Goal: Task Accomplishment & Management: Complete application form

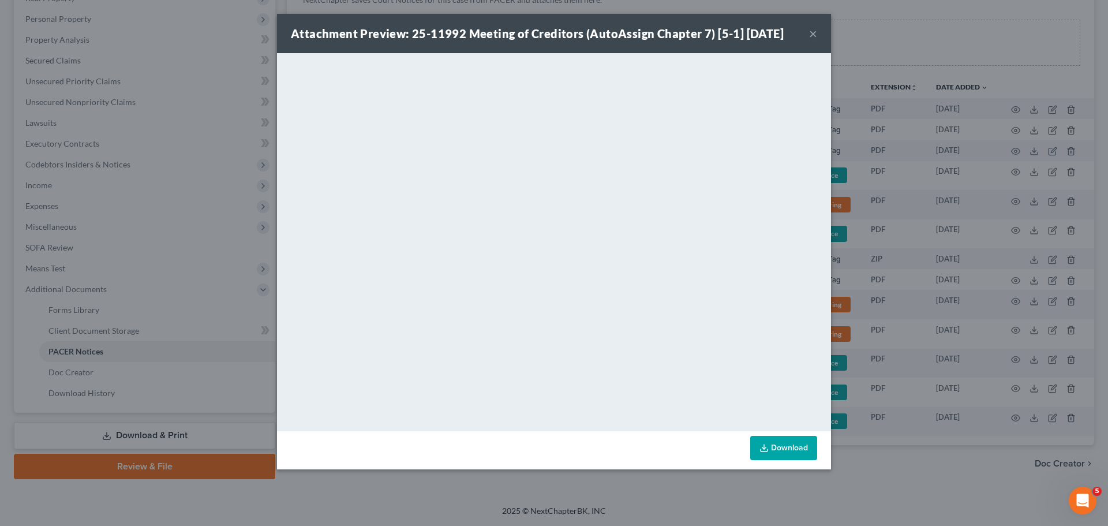
click at [815, 33] on button "×" at bounding box center [813, 34] width 8 height 14
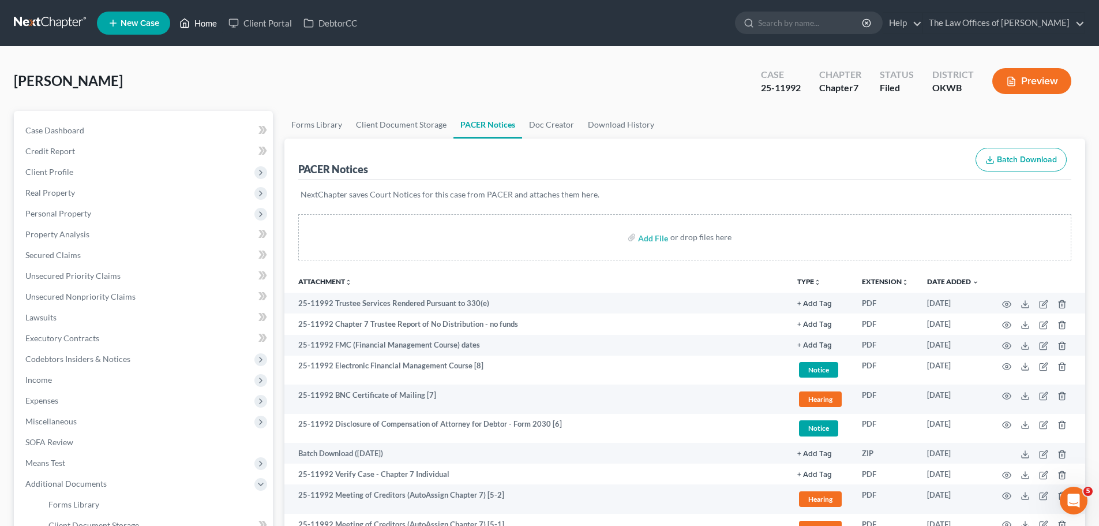
click at [209, 22] on link "Home" at bounding box center [198, 23] width 49 height 21
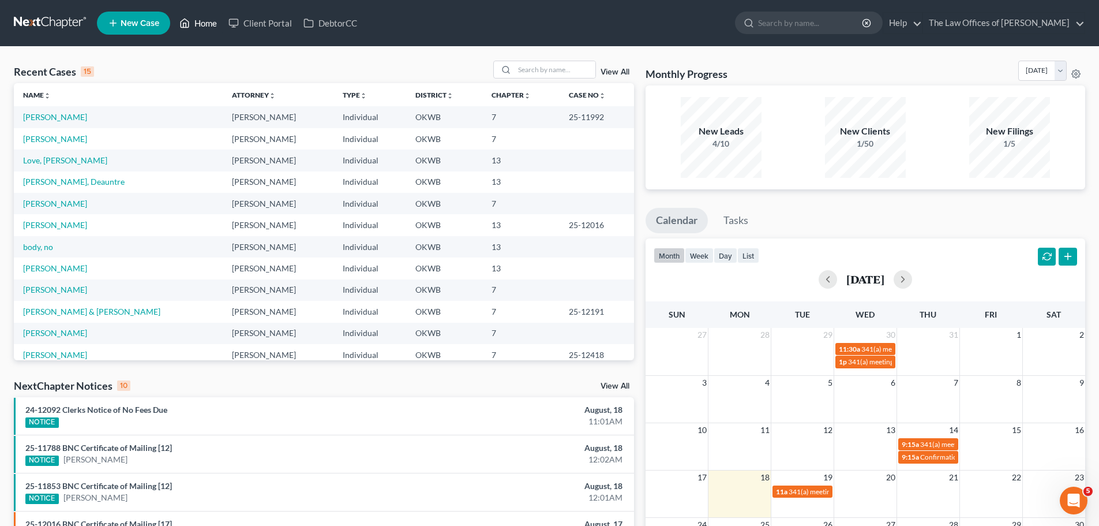
scroll to position [269, 0]
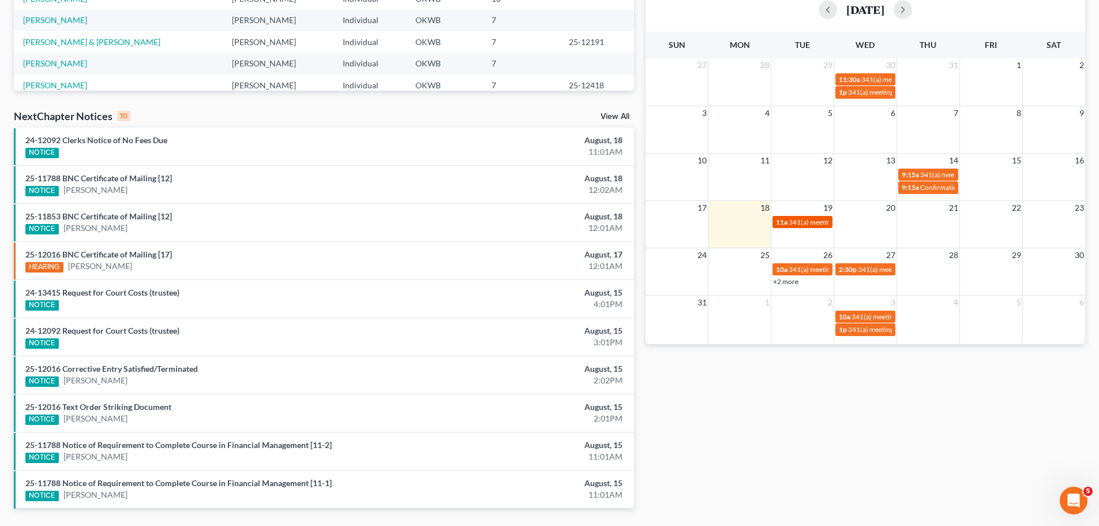
click at [796, 223] on span "341(a) meeting for [PERSON_NAME] & [PERSON_NAME]" at bounding box center [875, 222] width 173 height 9
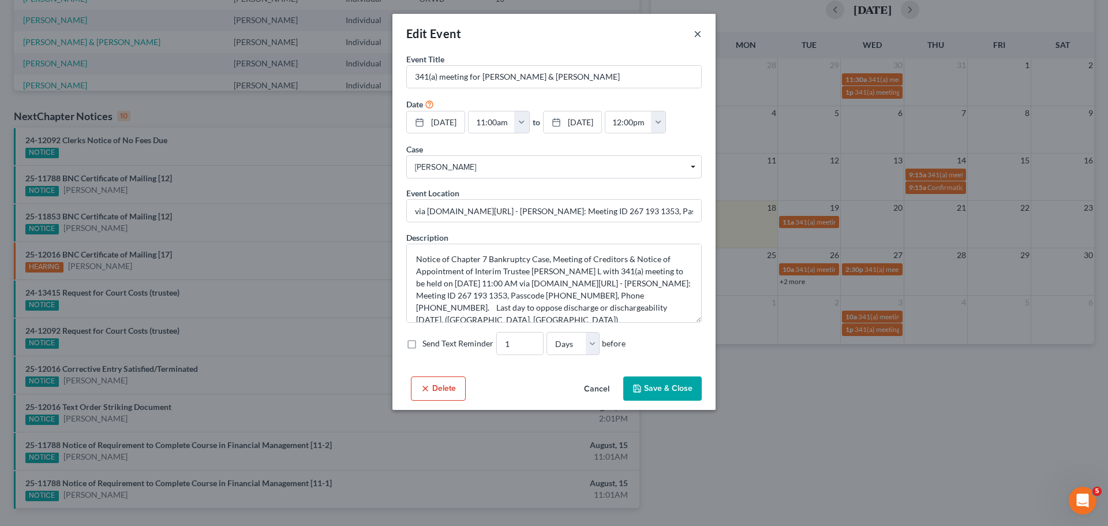
click at [694, 32] on button "×" at bounding box center [698, 34] width 8 height 14
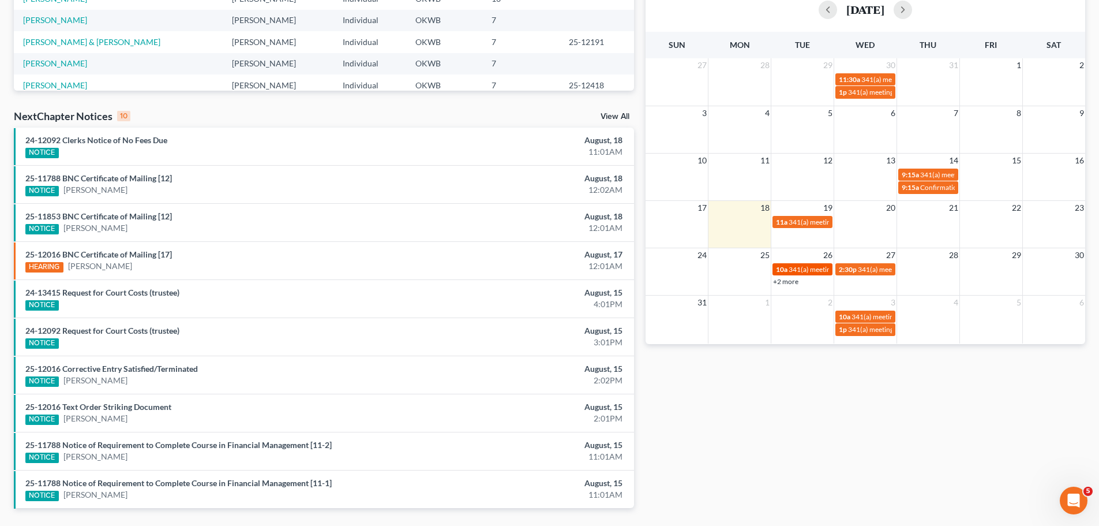
click at [818, 265] on span "341(a) meeting for [PERSON_NAME] & [PERSON_NAME]" at bounding box center [875, 269] width 173 height 9
select select "Days"
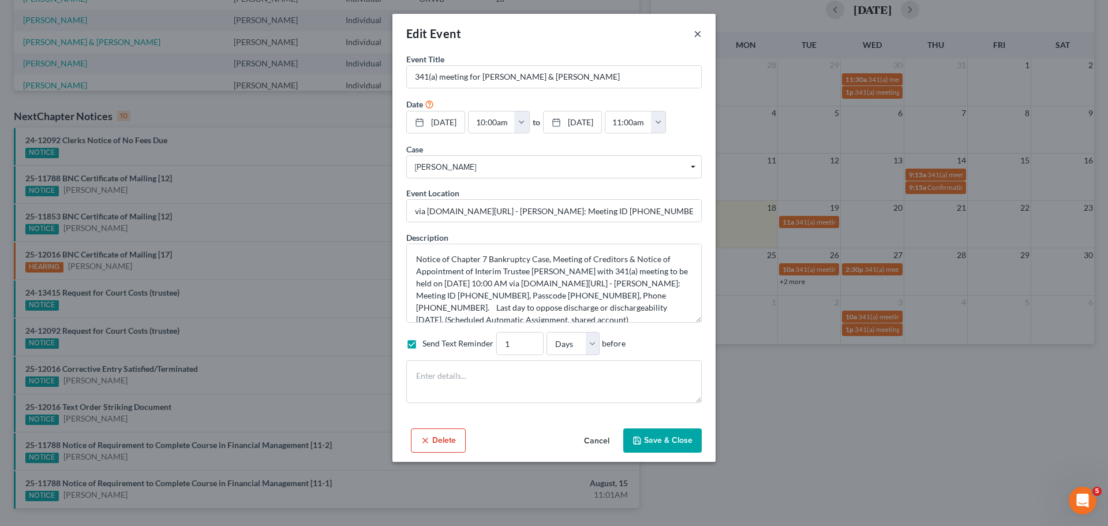
click at [699, 34] on button "×" at bounding box center [698, 34] width 8 height 14
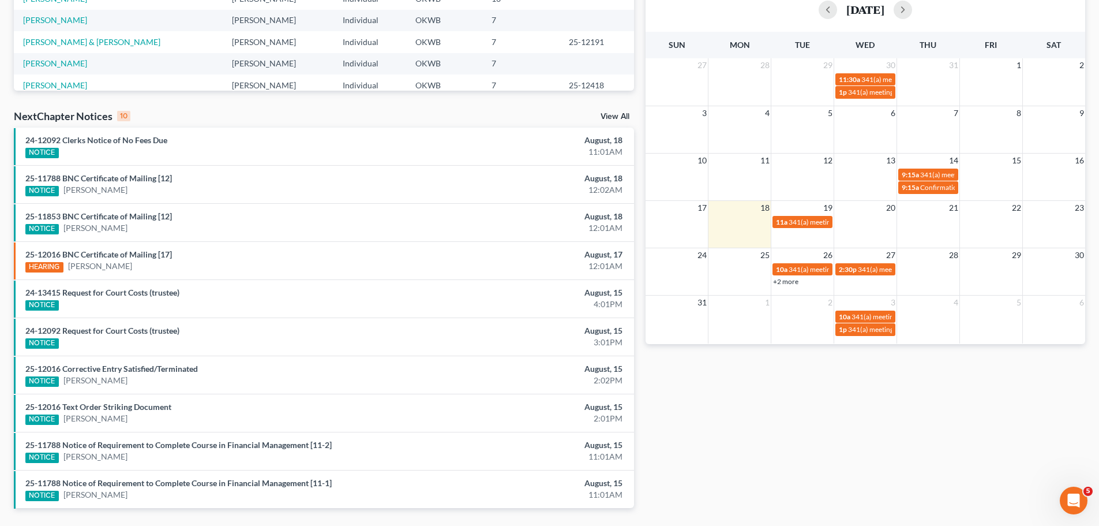
click at [779, 283] on link "+2 more" at bounding box center [785, 281] width 25 height 9
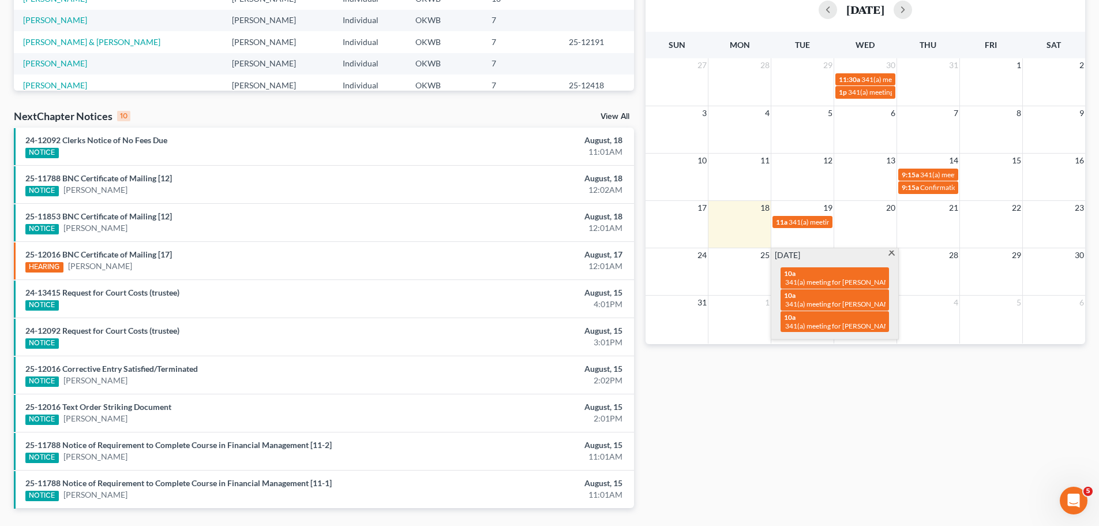
scroll to position [0, 0]
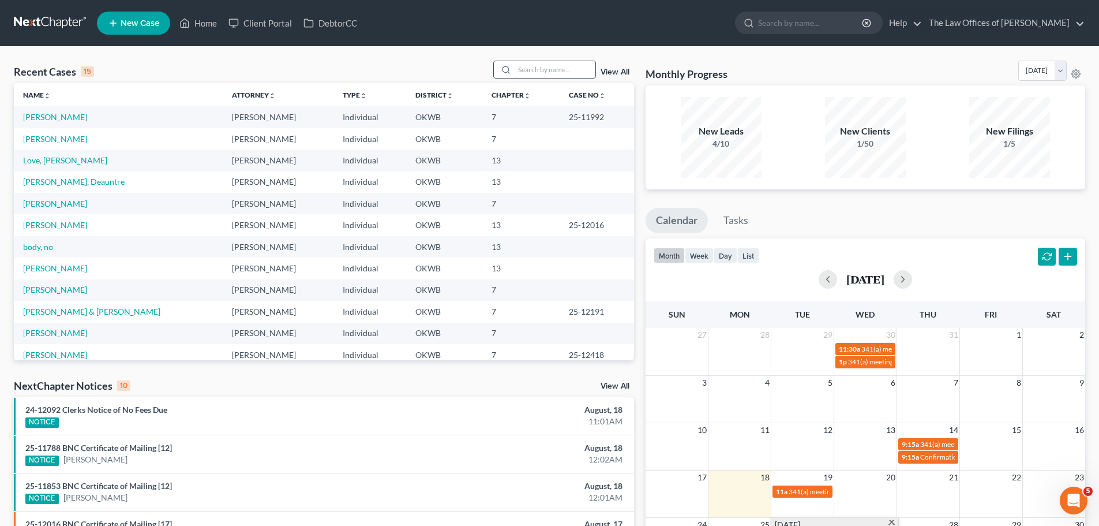
click at [522, 67] on input "search" at bounding box center [555, 69] width 81 height 17
type input "[PERSON_NAME]"
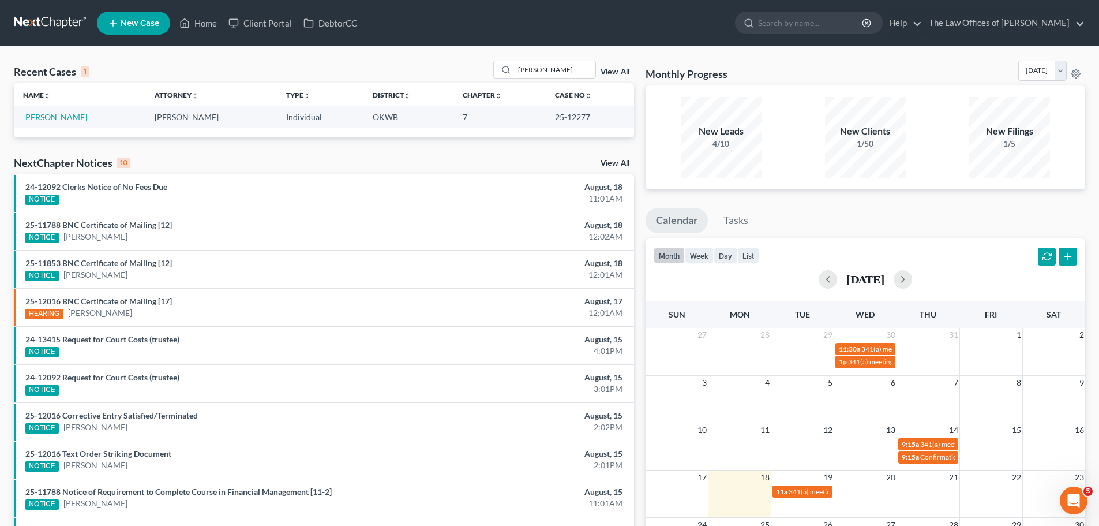
click at [37, 117] on link "[PERSON_NAME]" at bounding box center [55, 117] width 64 height 10
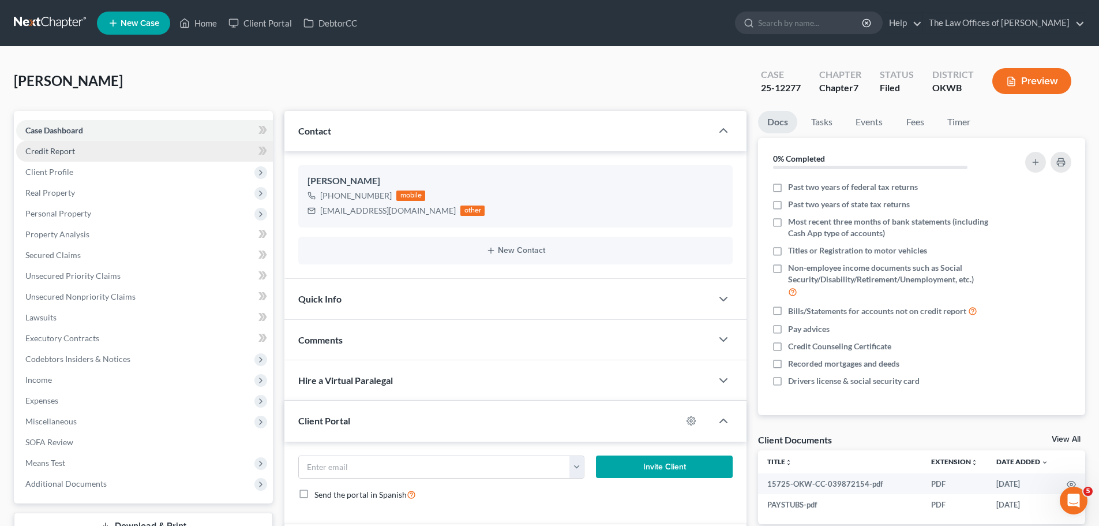
scroll to position [234, 0]
click at [206, 27] on link "Home" at bounding box center [198, 23] width 49 height 21
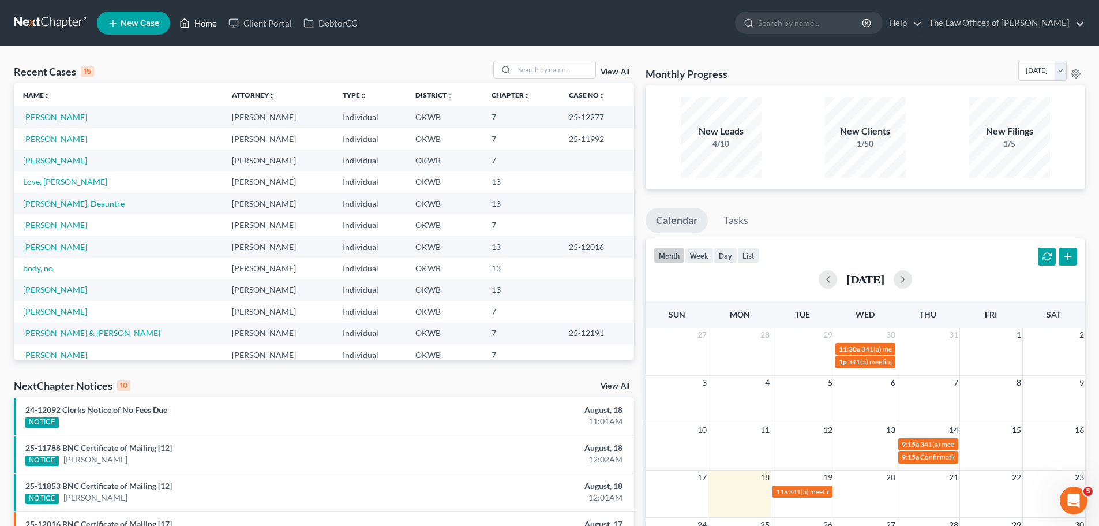
scroll to position [305, 0]
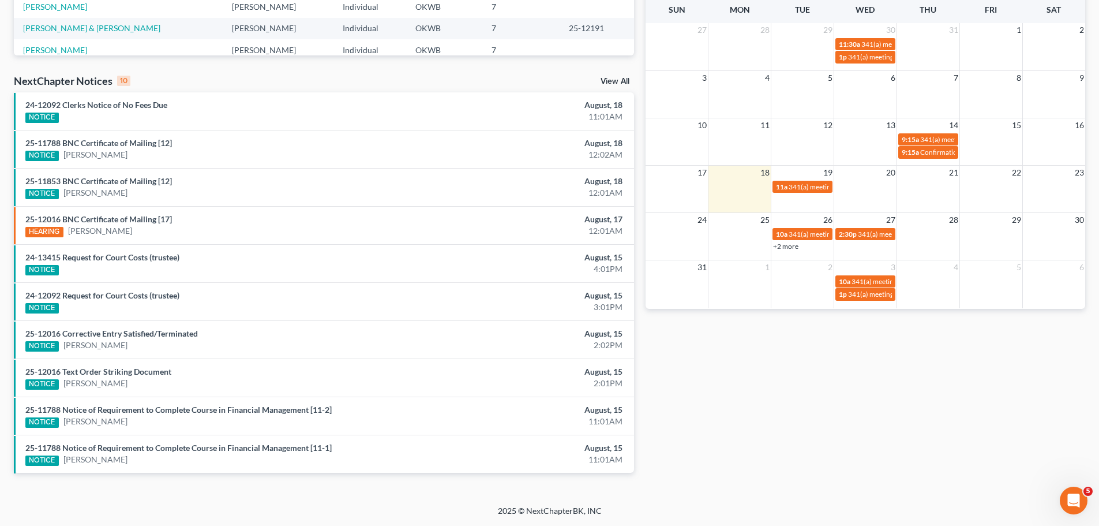
click at [781, 248] on link "+2 more" at bounding box center [785, 246] width 25 height 9
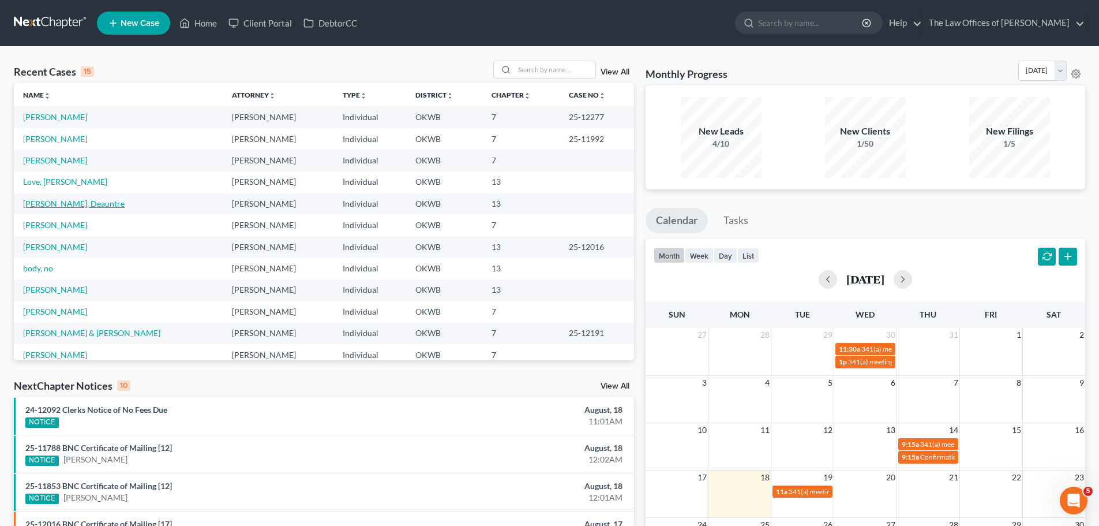
click at [65, 201] on link "[PERSON_NAME], Deauntre" at bounding box center [74, 204] width 102 height 10
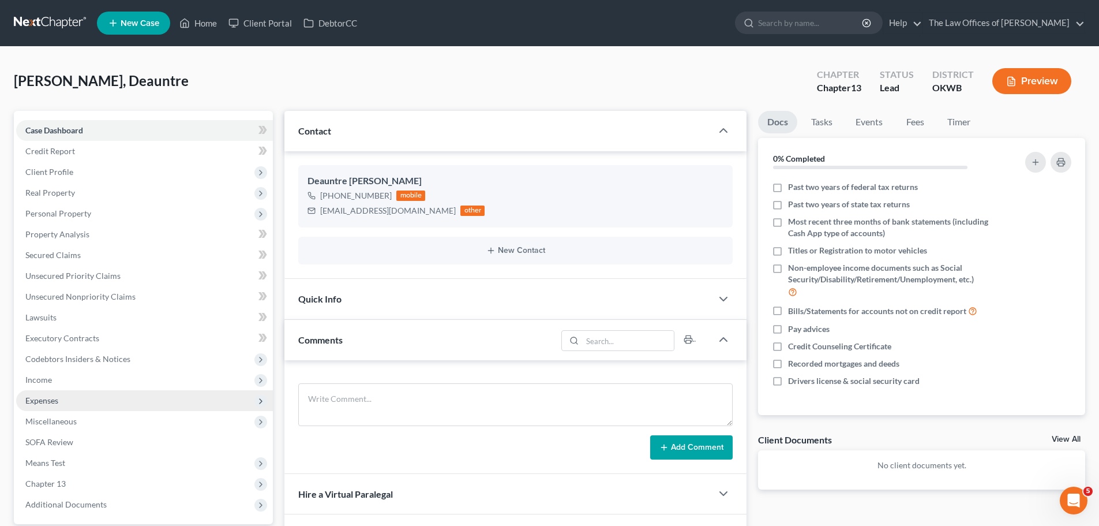
click at [76, 394] on span "Expenses" at bounding box center [144, 400] width 257 height 21
drag, startPoint x: 85, startPoint y: 414, endPoint x: 89, endPoint y: 409, distance: 6.2
click at [85, 414] on link "Home" at bounding box center [156, 421] width 234 height 21
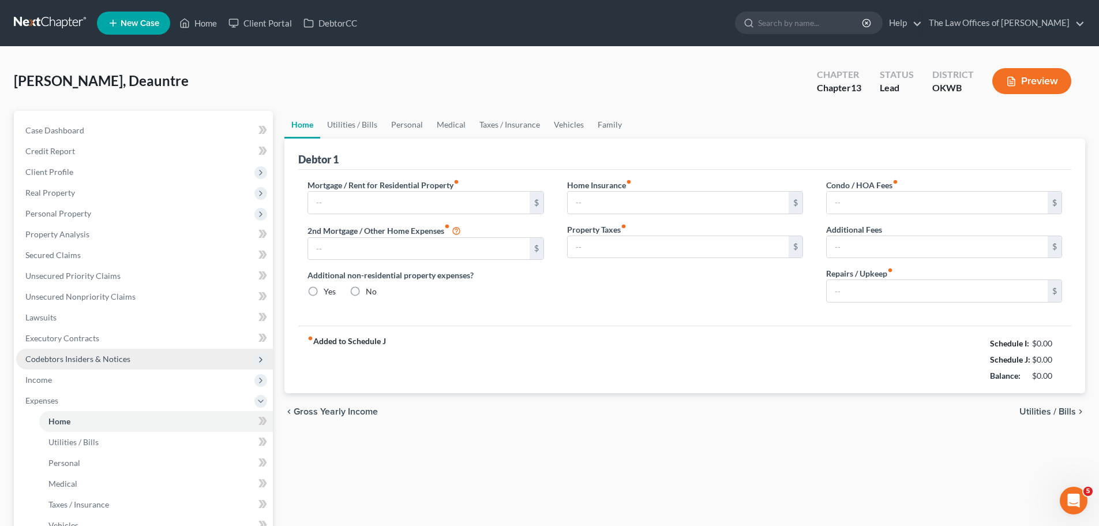
type input "0.00"
radio input "true"
type input "0.00"
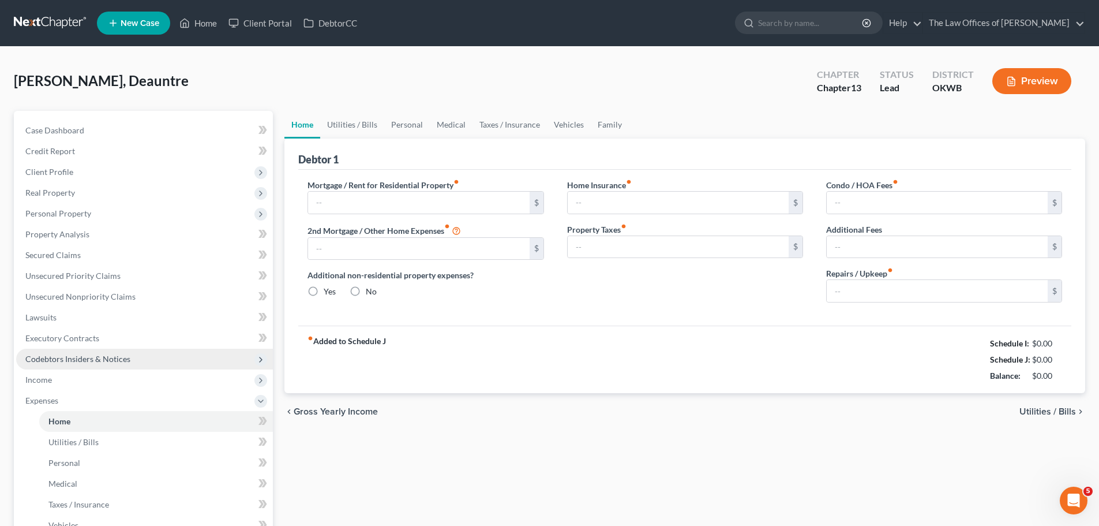
type input "0.00"
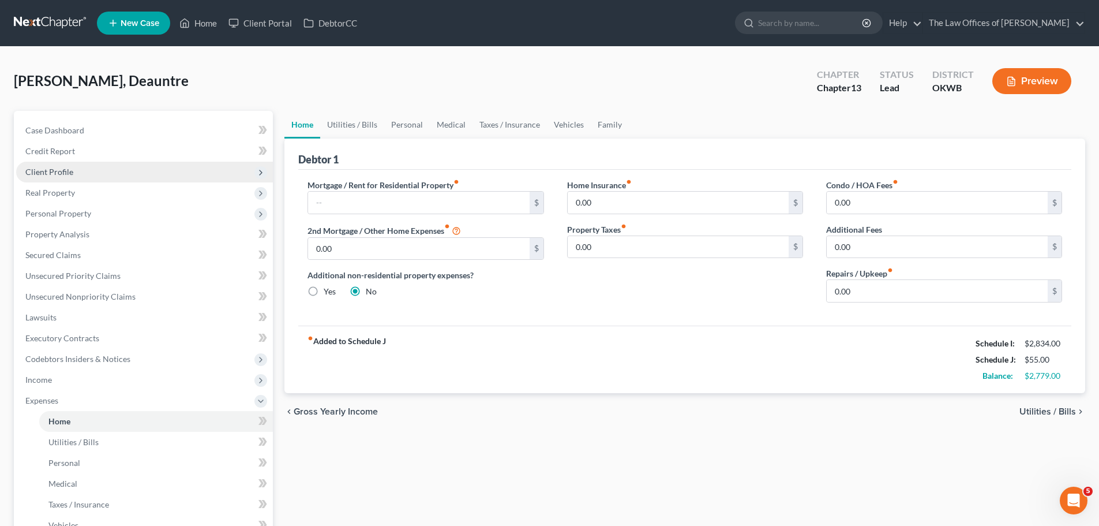
drag, startPoint x: 48, startPoint y: 169, endPoint x: 55, endPoint y: 168, distance: 6.4
click at [48, 169] on span "Client Profile" at bounding box center [49, 172] width 48 height 10
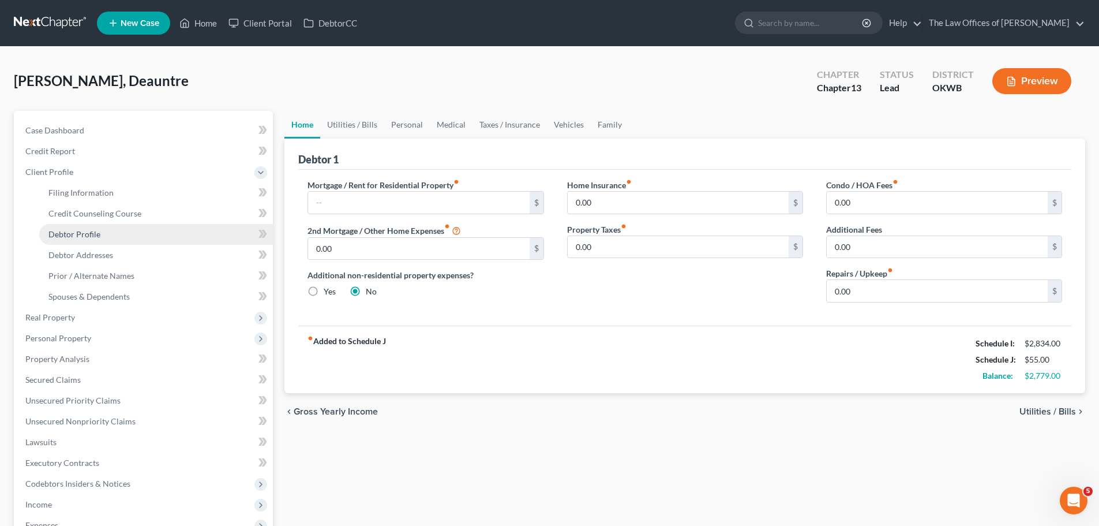
click at [102, 232] on link "Debtor Profile" at bounding box center [156, 234] width 234 height 21
select select "0"
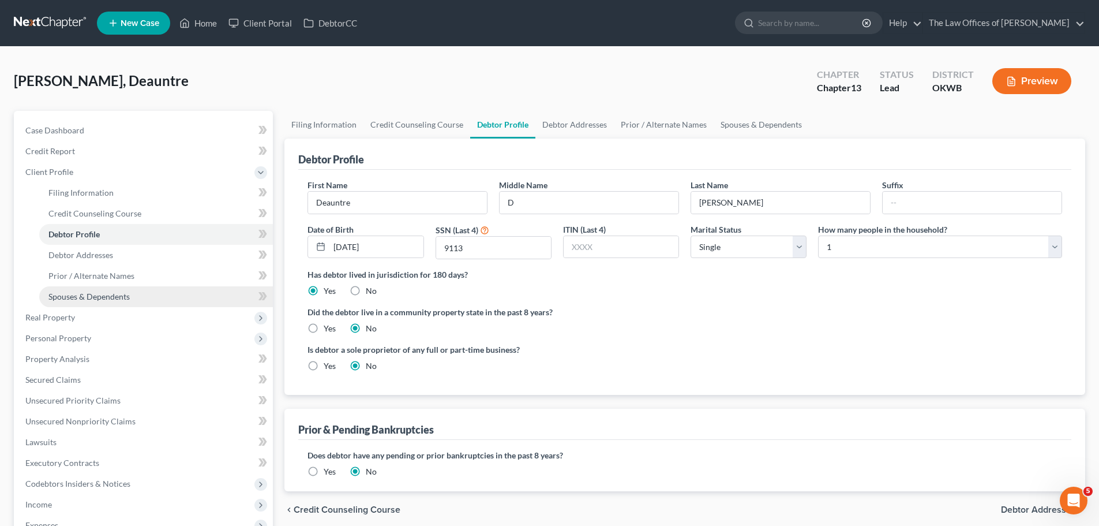
click at [101, 293] on span "Spouses & Dependents" at bounding box center [88, 296] width 81 height 10
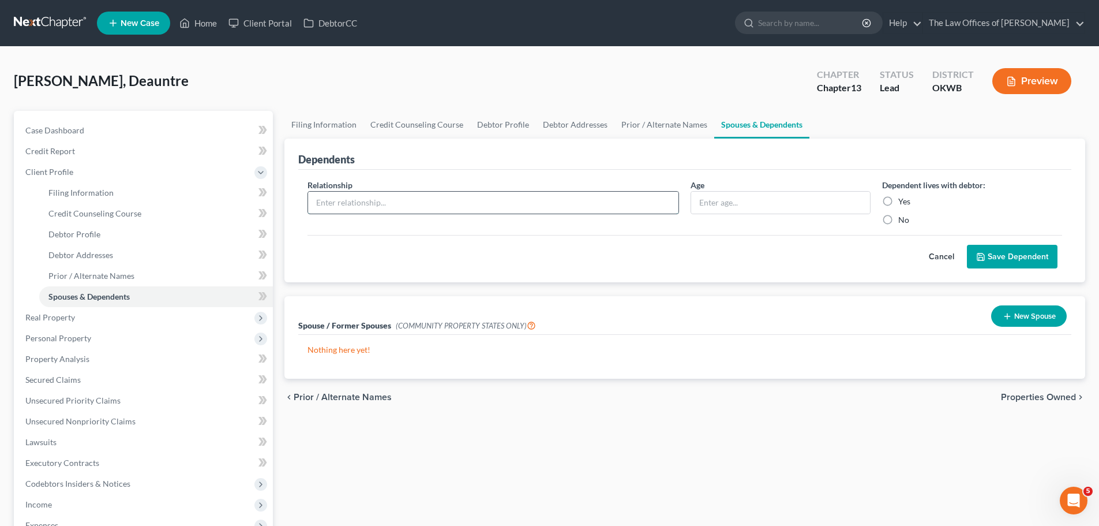
click at [659, 204] on input "text" at bounding box center [493, 203] width 370 height 22
type input "Son"
click at [732, 198] on input "text" at bounding box center [780, 203] width 179 height 22
type input "1"
click at [898, 203] on label "Yes" at bounding box center [904, 202] width 12 height 12
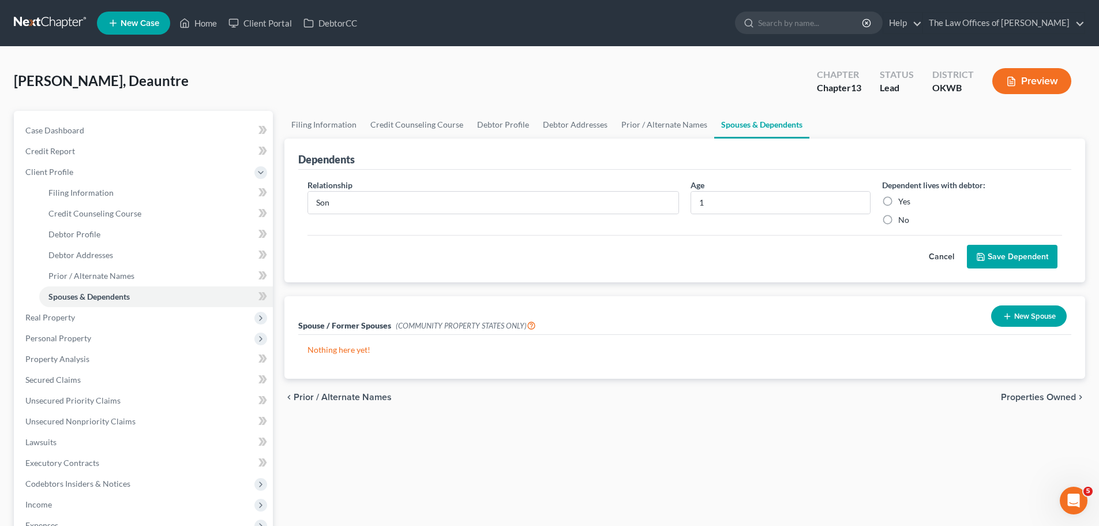
click at [903, 203] on input "Yes" at bounding box center [907, 200] width 8 height 8
radio input "true"
drag, startPoint x: 1005, startPoint y: 259, endPoint x: 1006, endPoint y: 252, distance: 6.9
click at [1006, 257] on button "Save Dependent" at bounding box center [1012, 257] width 91 height 24
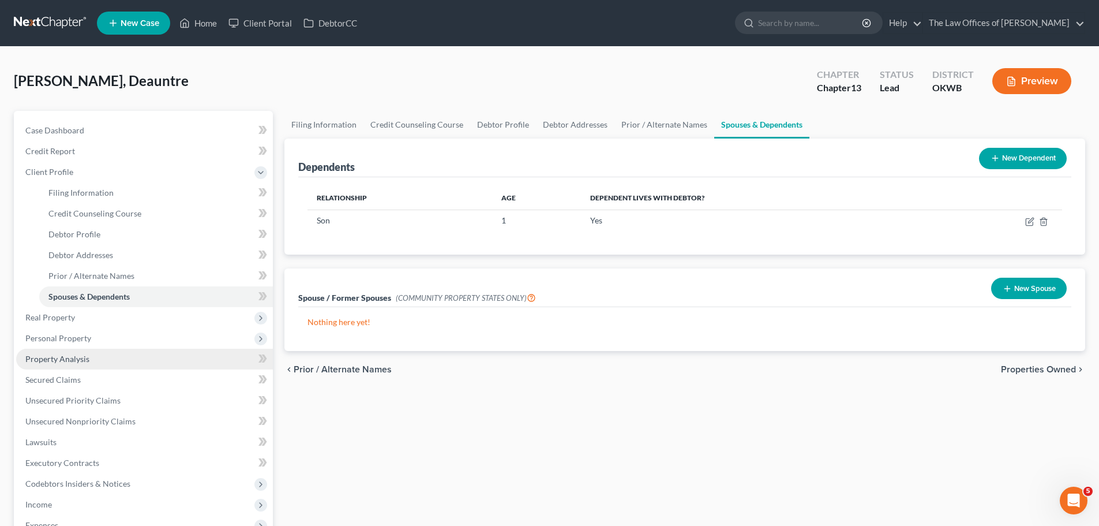
scroll to position [233, 0]
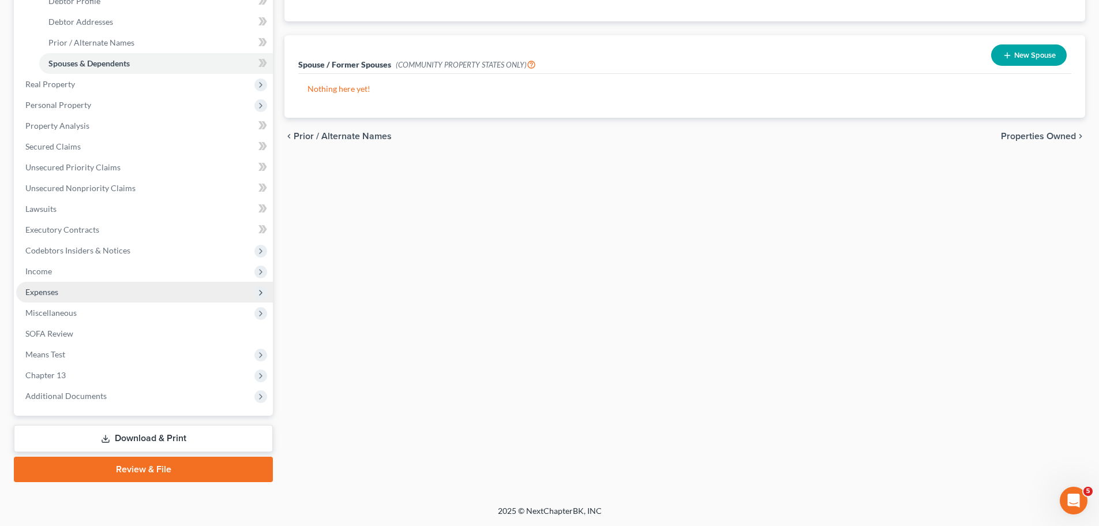
click at [129, 292] on span "Expenses" at bounding box center [144, 292] width 257 height 21
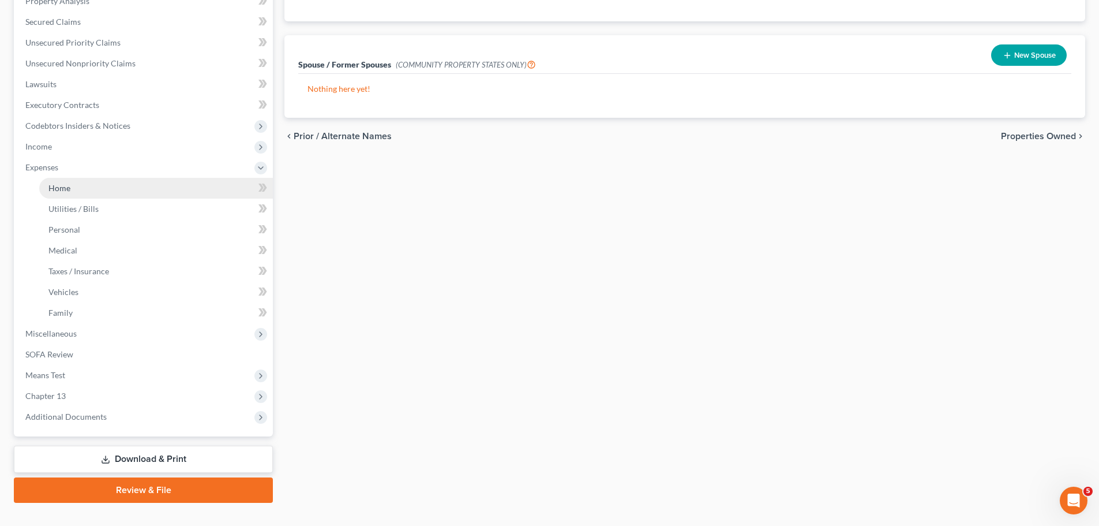
click at [102, 182] on link "Home" at bounding box center [156, 188] width 234 height 21
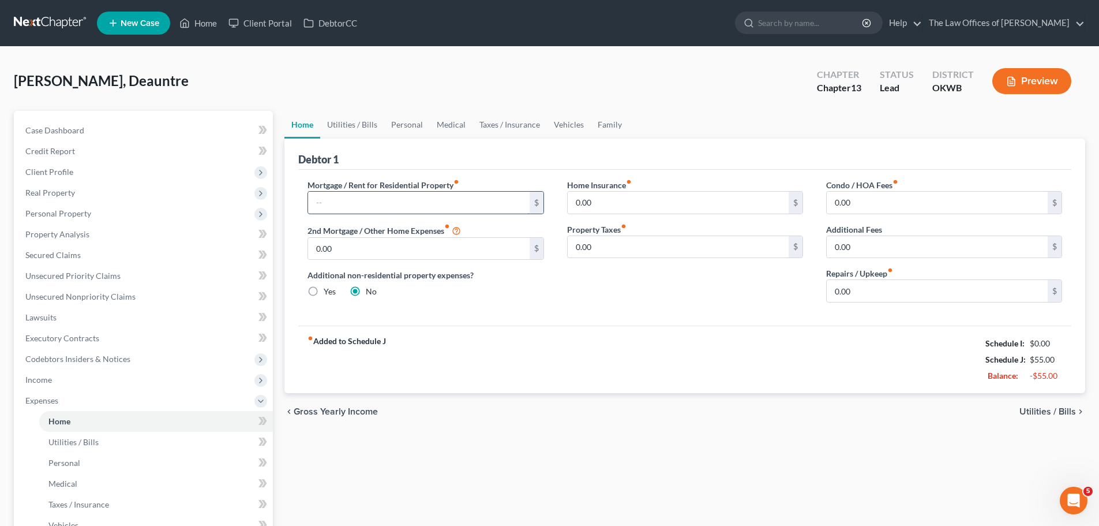
click at [360, 196] on input "text" at bounding box center [418, 203] width 221 height 22
type input "850"
click at [343, 128] on link "Utilities / Bills" at bounding box center [352, 125] width 64 height 28
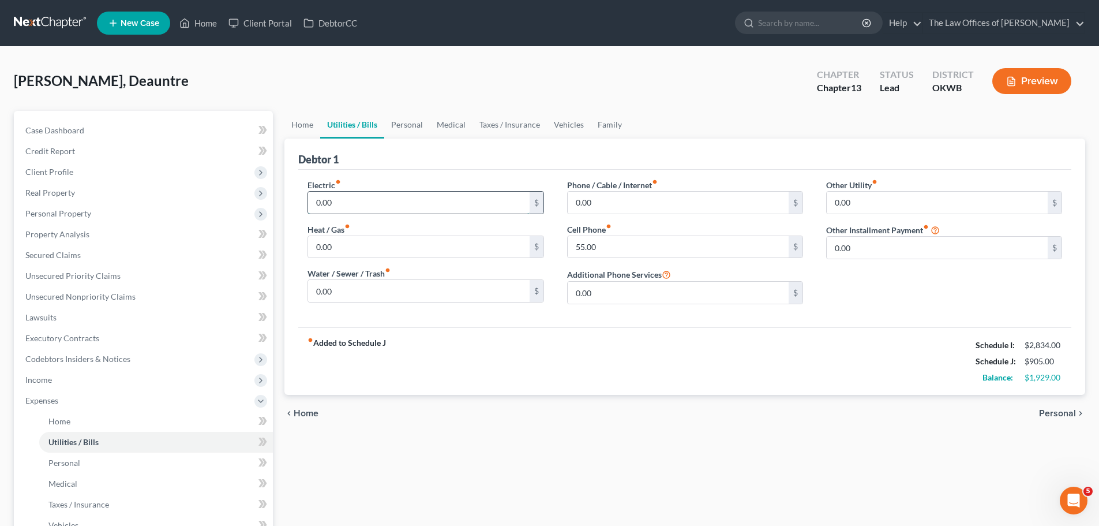
click at [341, 202] on input "0.00" at bounding box center [418, 203] width 221 height 22
type input "125"
click at [582, 247] on input "55.00" at bounding box center [678, 247] width 221 height 22
type input "65"
click at [176, 460] on link "Personal" at bounding box center [156, 462] width 234 height 21
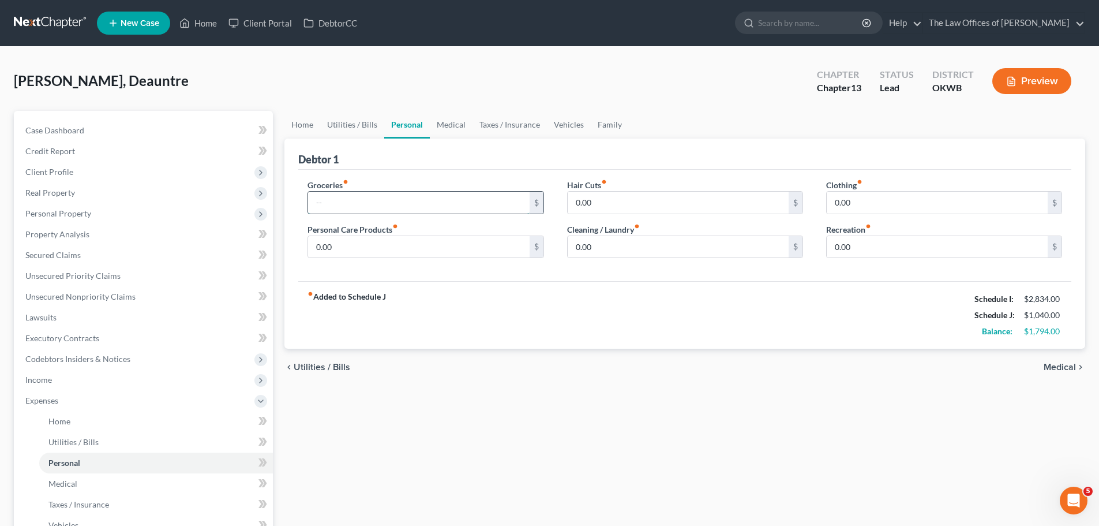
click at [353, 204] on input "text" at bounding box center [418, 203] width 221 height 22
type input "800"
type input "200"
type input "50"
type input "100"
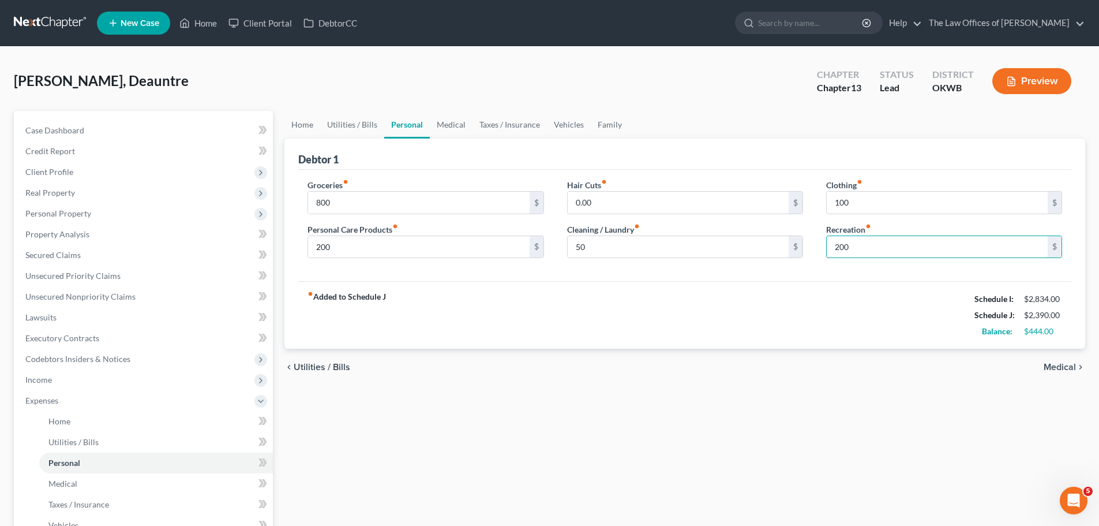
type input "200"
click at [455, 116] on link "Medical" at bounding box center [451, 125] width 43 height 28
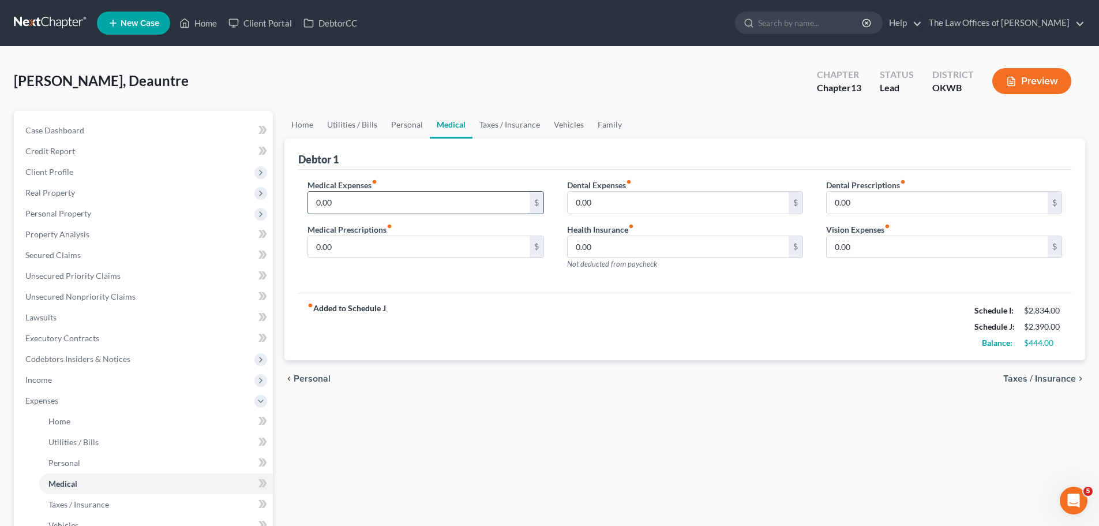
click at [373, 193] on input "0.00" at bounding box center [418, 203] width 221 height 22
type input "120"
click at [214, 17] on link "Home" at bounding box center [198, 23] width 49 height 21
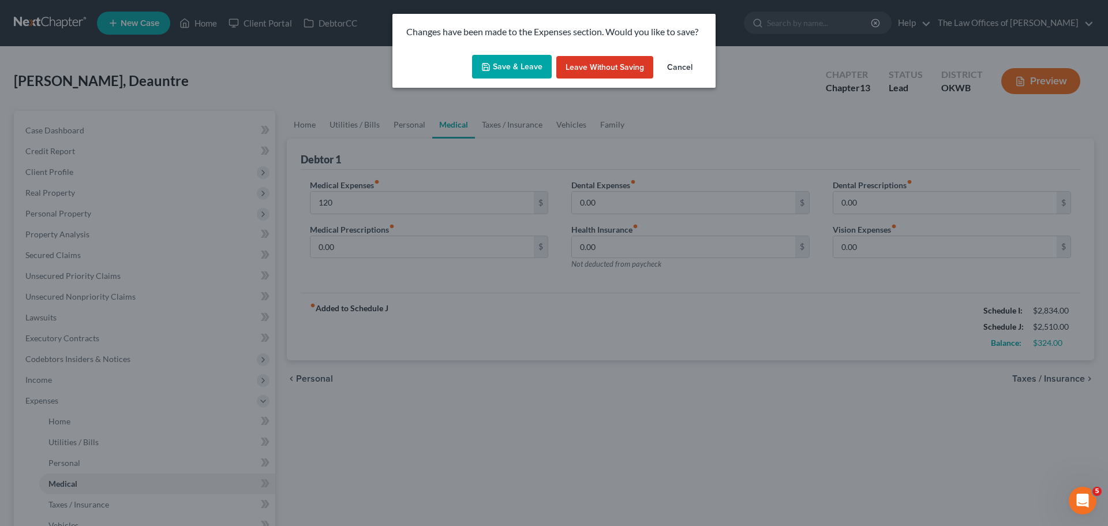
click at [496, 63] on button "Save & Leave" at bounding box center [512, 67] width 80 height 24
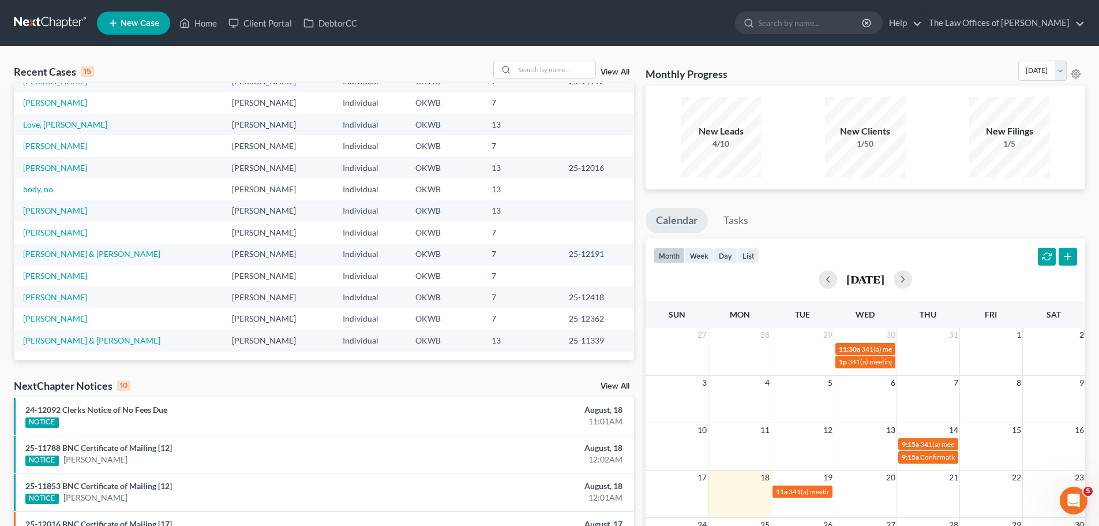
scroll to position [269, 0]
